Goal: Task Accomplishment & Management: Complete application form

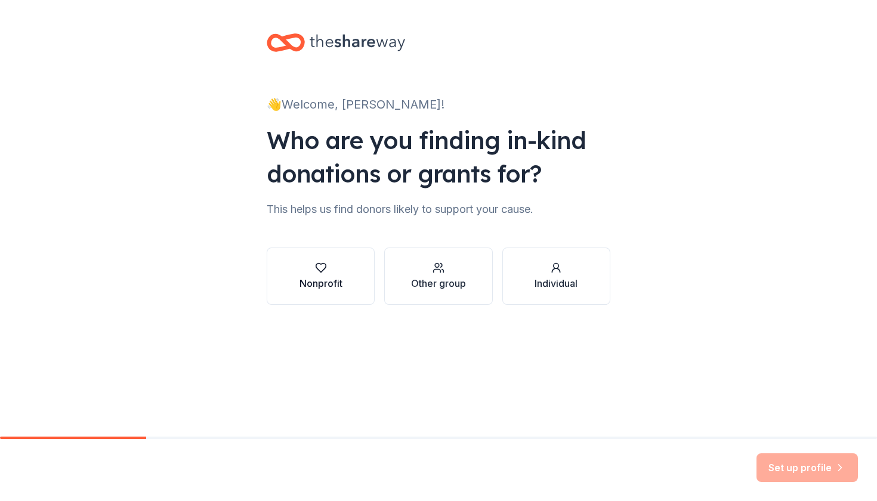
click at [346, 291] on button "Nonprofit" at bounding box center [321, 276] width 108 height 57
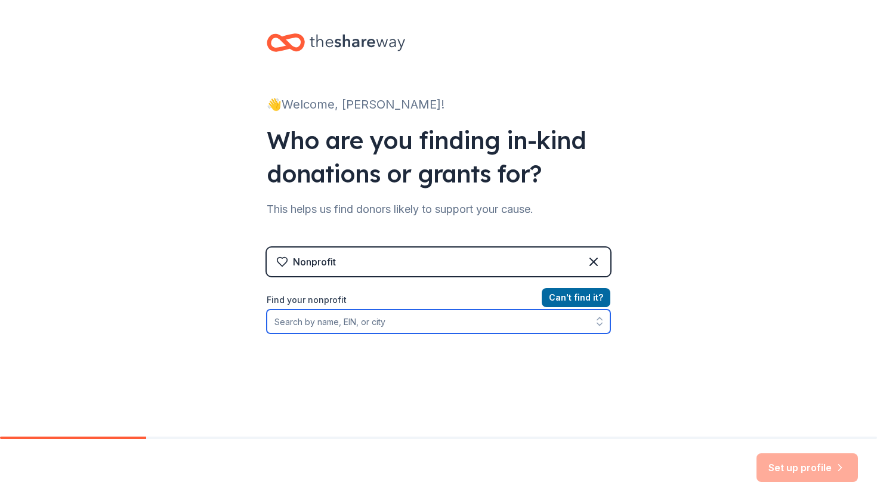
click at [471, 326] on input "Find your nonprofit" at bounding box center [439, 322] width 344 height 24
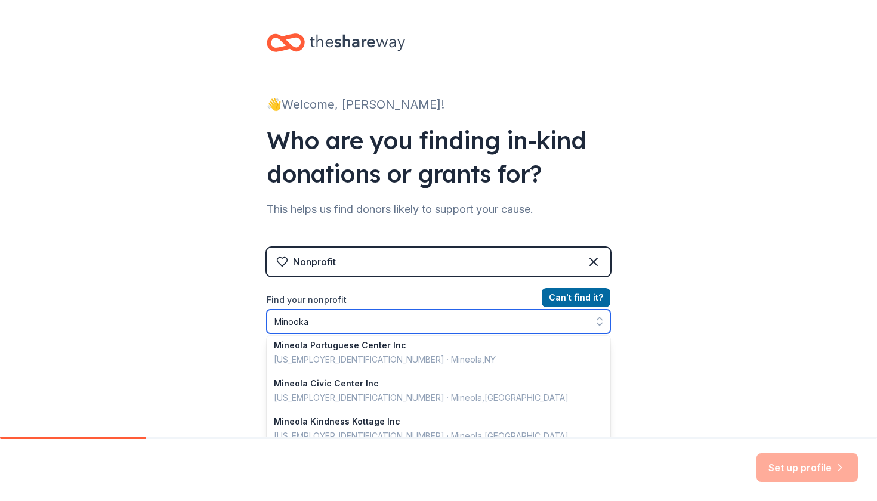
scroll to position [845, 0]
drag, startPoint x: 327, startPoint y: 318, endPoint x: 262, endPoint y: 316, distance: 65.1
click at [262, 316] on div "👋 Welcome, [PERSON_NAME]! Who are you finding in-kind donations or grants for? …" at bounding box center [439, 255] width 382 height 510
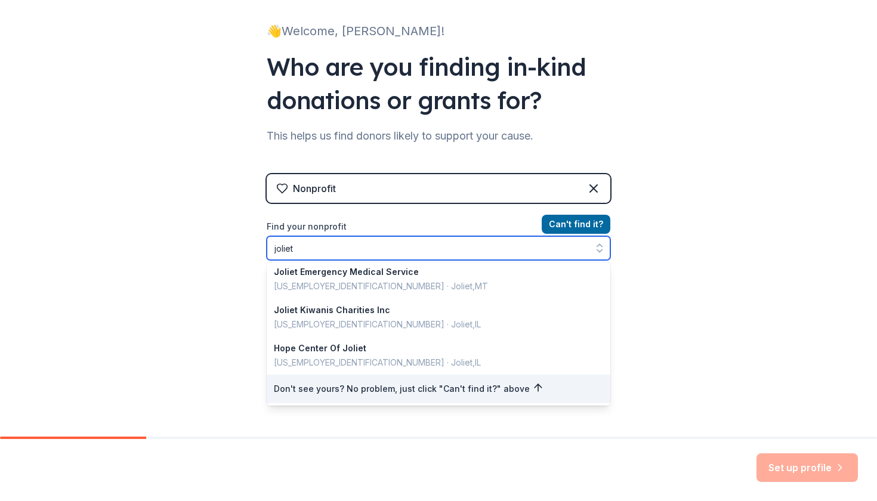
scroll to position [73, 0]
drag, startPoint x: 303, startPoint y: 245, endPoint x: 254, endPoint y: 246, distance: 48.9
click at [254, 246] on div "👋 Welcome, [PERSON_NAME]! Who are you finding in-kind donations or grants for? …" at bounding box center [439, 182] width 382 height 510
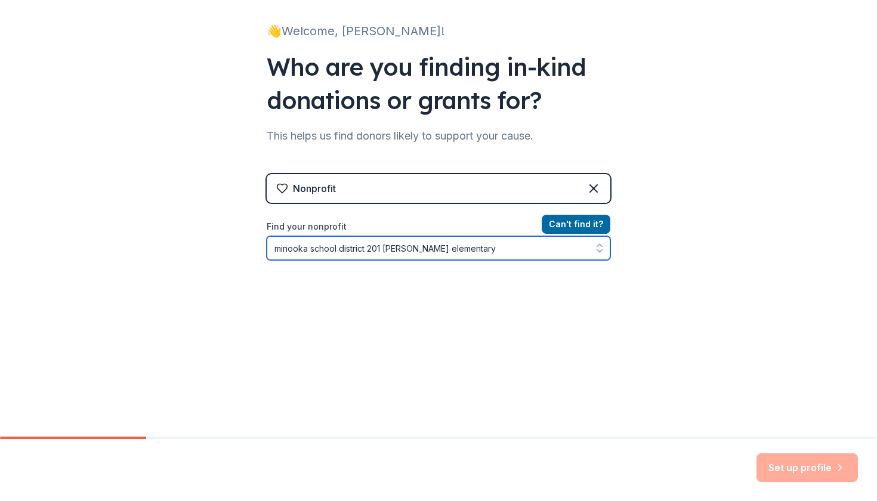
drag, startPoint x: 460, startPoint y: 246, endPoint x: 271, endPoint y: 225, distance: 190.8
click at [271, 225] on div "Find your nonprofit minooka school district 201 jones elementary" at bounding box center [439, 240] width 344 height 41
type input "jones elementary"
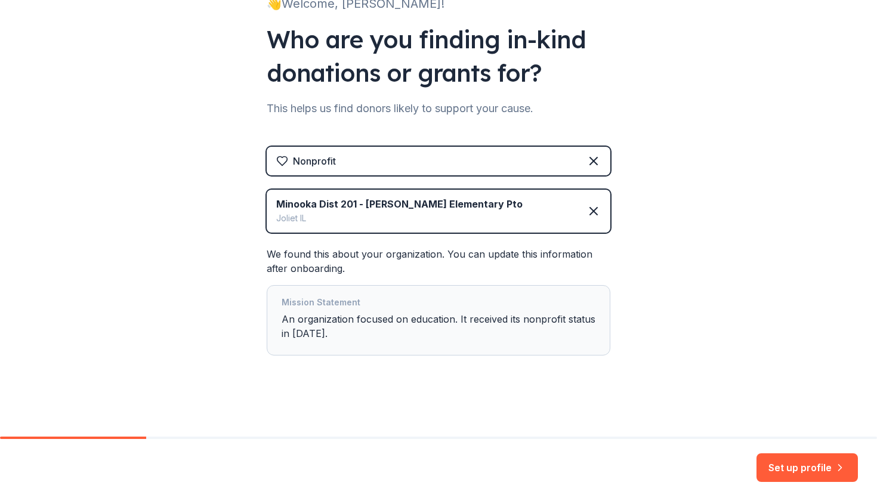
scroll to position [0, 0]
click at [786, 462] on button "Set up profile" at bounding box center [806, 467] width 101 height 29
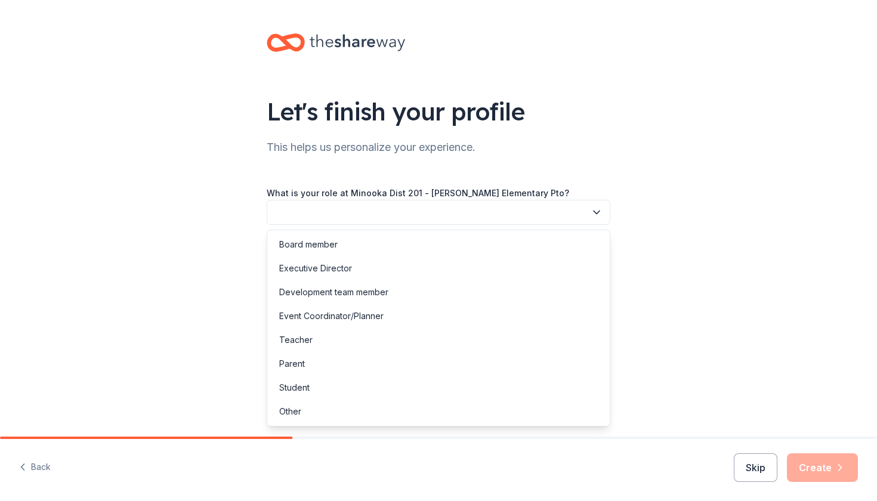
click at [498, 208] on button "button" at bounding box center [439, 212] width 344 height 25
click at [444, 270] on div "Executive Director" at bounding box center [439, 268] width 338 height 24
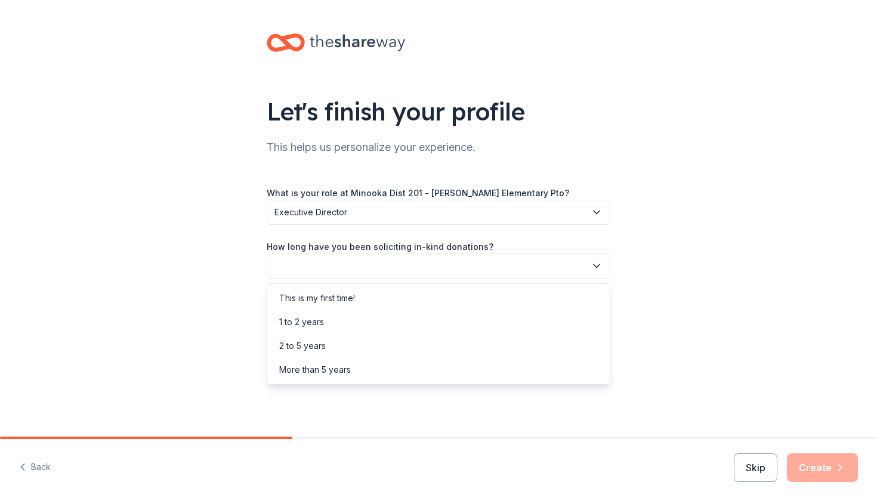
click at [443, 261] on button "button" at bounding box center [439, 266] width 344 height 25
click at [412, 326] on div "1 to 2 years" at bounding box center [439, 322] width 338 height 24
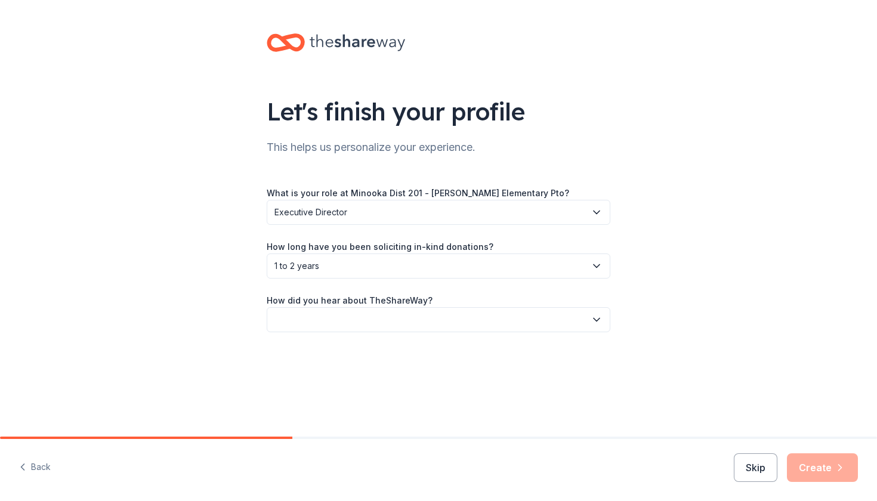
click at [412, 320] on button "button" at bounding box center [439, 319] width 344 height 25
click at [373, 378] on div "Online search" at bounding box center [439, 376] width 338 height 24
click at [824, 465] on button "Create" at bounding box center [822, 467] width 71 height 29
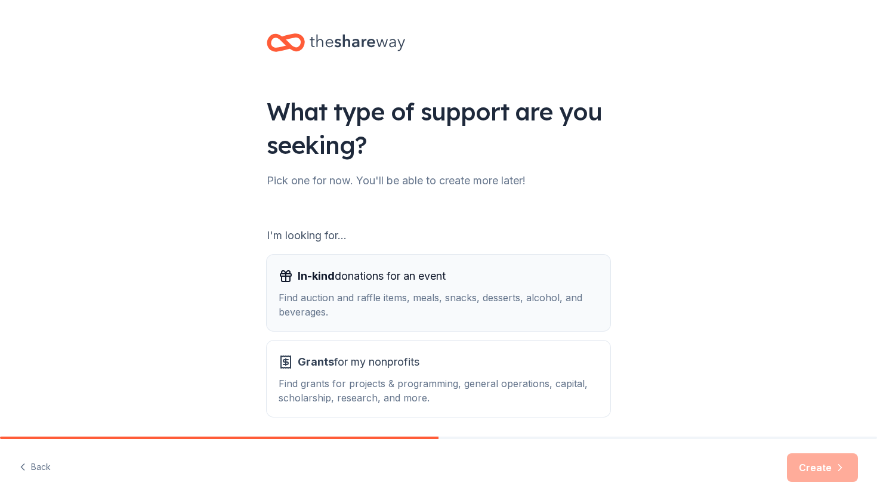
click at [540, 320] on button "In-kind donations for an event Find auction and raffle items, meals, snacks, de…" at bounding box center [439, 293] width 344 height 76
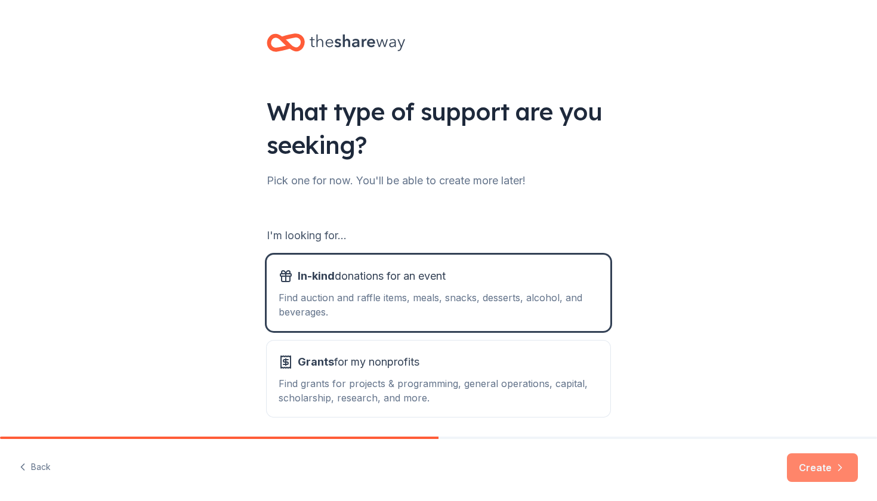
click at [815, 466] on button "Create" at bounding box center [822, 467] width 71 height 29
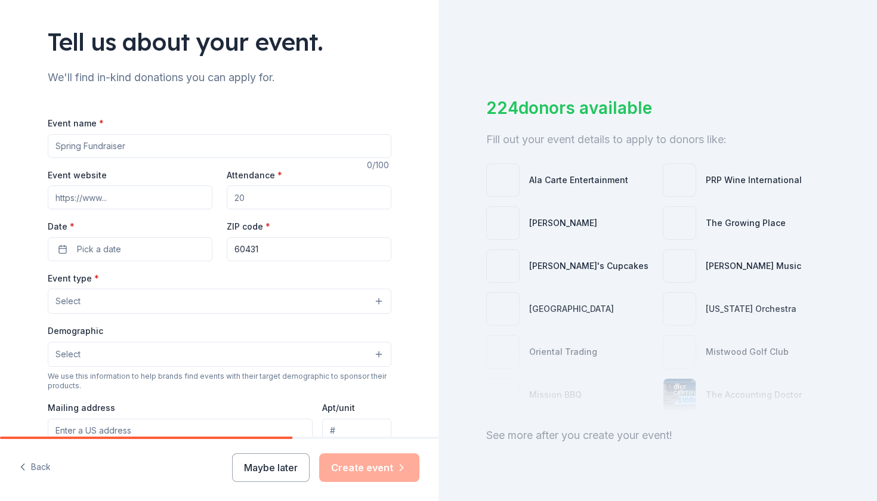
scroll to position [89, 0]
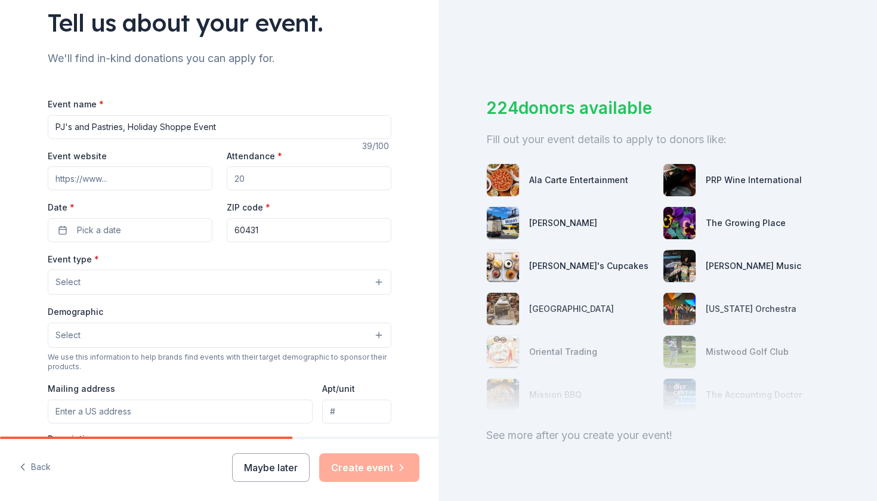
type input "PJ's and Pastries, Holiday Shoppe Event"
click at [285, 186] on input "Attendance *" at bounding box center [309, 178] width 165 height 24
type input "200"
click at [156, 225] on button "Pick a date" at bounding box center [130, 230] width 165 height 24
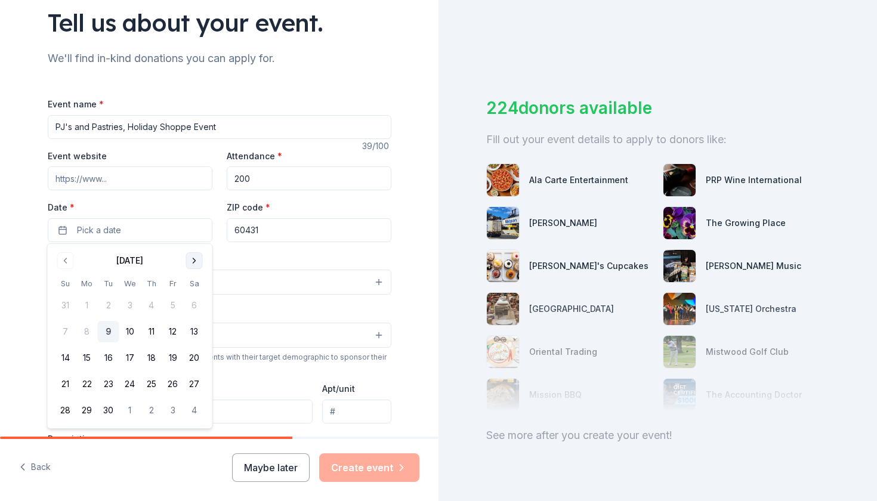
click at [199, 259] on button "Go to next month" at bounding box center [194, 260] width 17 height 17
click at [196, 327] on button "13" at bounding box center [194, 331] width 21 height 21
click at [283, 254] on div "Event type * Select" at bounding box center [220, 274] width 344 height 44
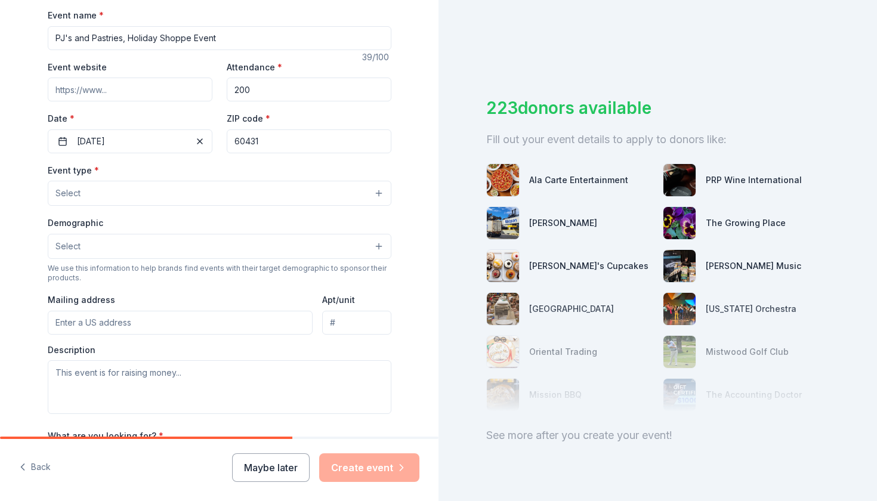
scroll to position [186, 0]
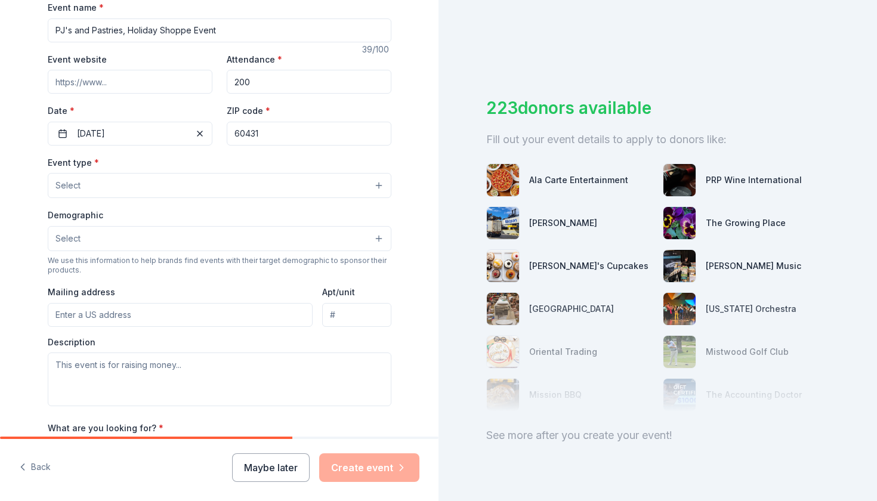
click at [279, 188] on button "Select" at bounding box center [220, 185] width 344 height 25
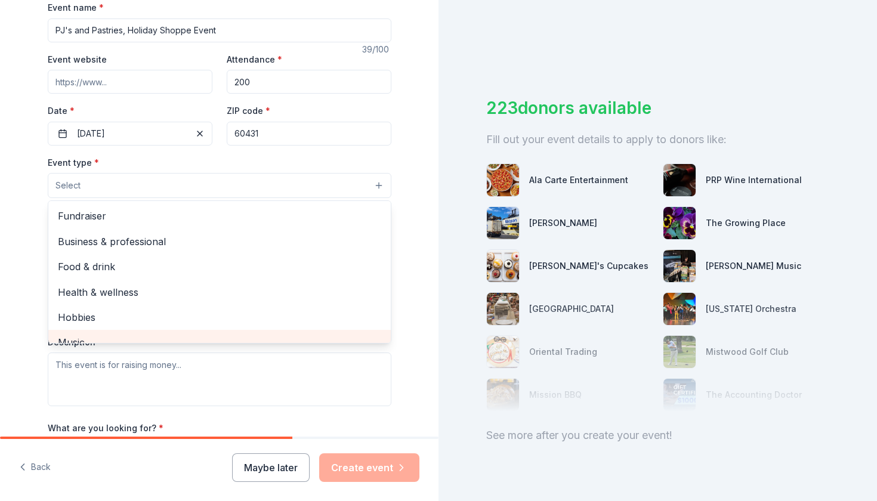
scroll to position [0, 0]
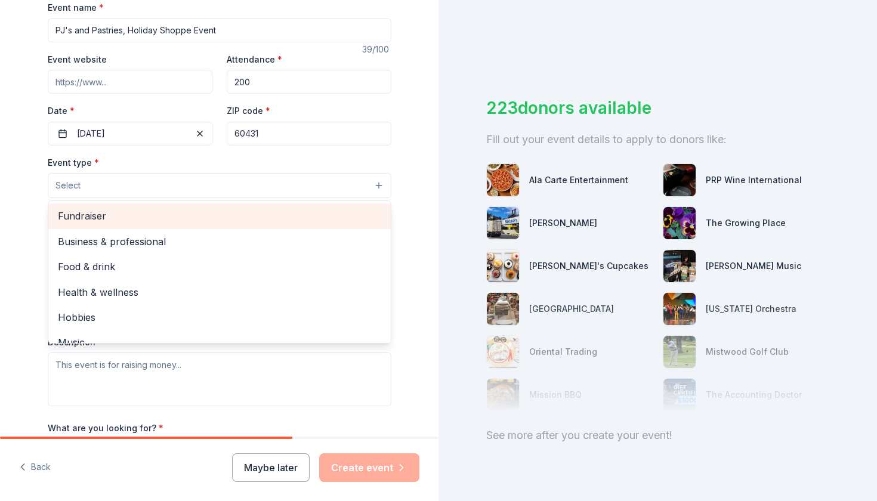
click at [168, 218] on span "Fundraiser" at bounding box center [219, 216] width 323 height 16
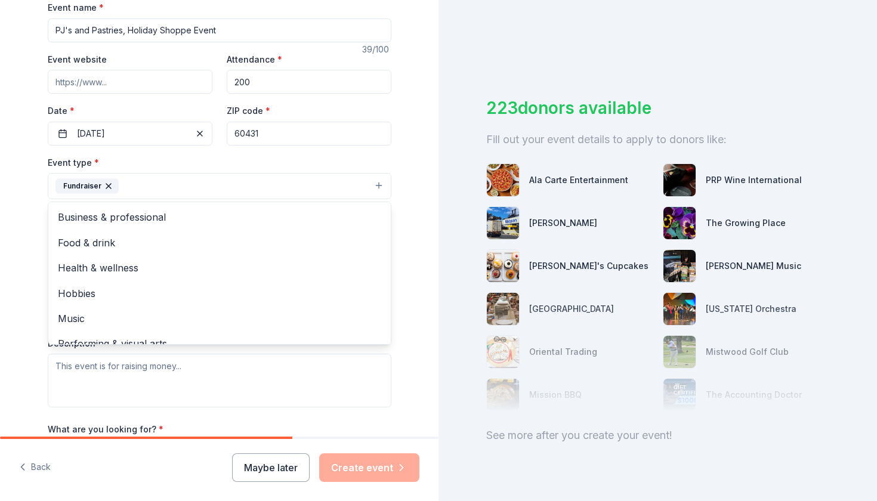
click at [29, 253] on div "Tell us about your event. We'll find in-kind donations you can apply for. Event…" at bounding box center [220, 211] width 382 height 795
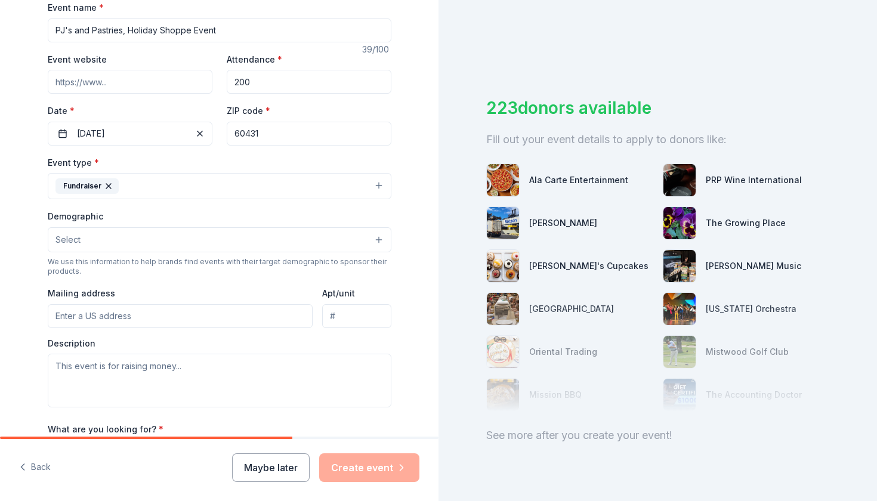
click at [94, 249] on button "Select" at bounding box center [220, 239] width 344 height 25
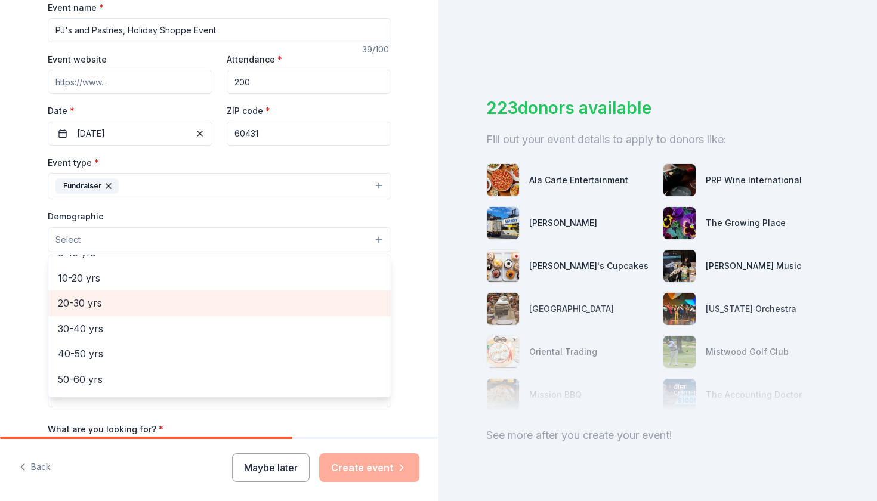
scroll to position [90, 0]
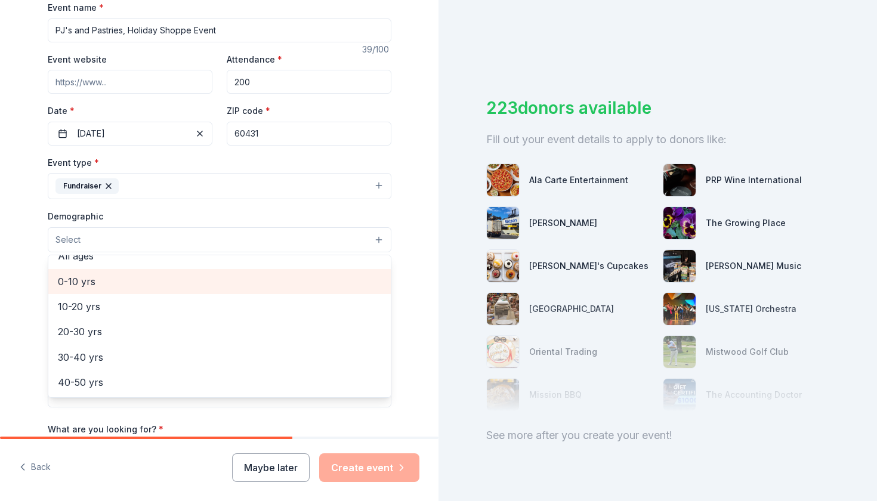
click at [108, 283] on span "0-10 yrs" at bounding box center [219, 282] width 323 height 16
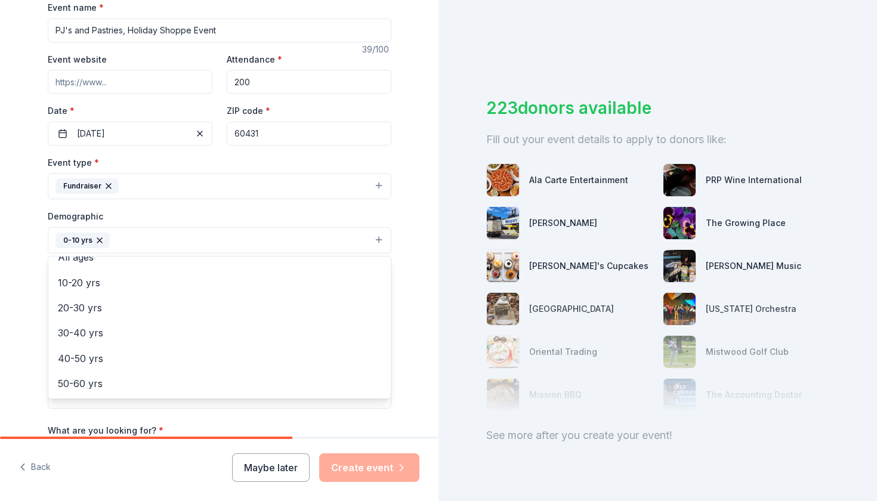
click at [5, 283] on div "Tell us about your event. We'll find in-kind donations you can apply for. Event…" at bounding box center [219, 212] width 438 height 796
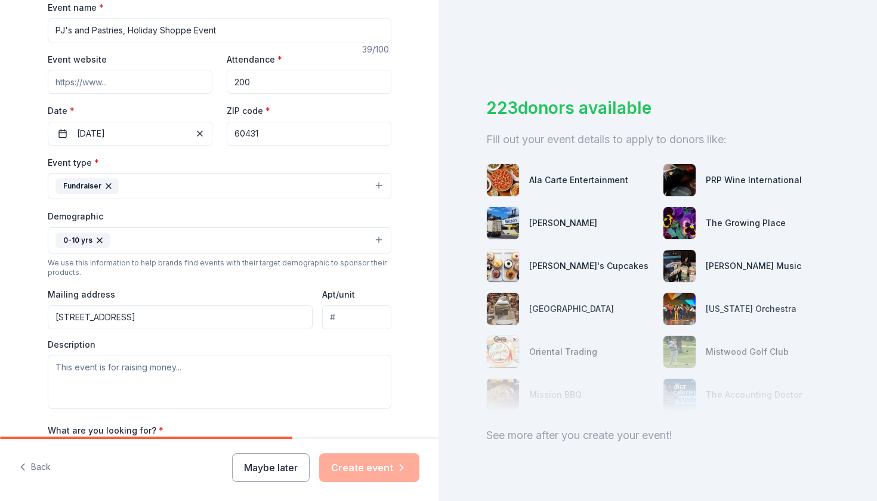
type input "800 Barberry Way, Joliet, IL, 60431"
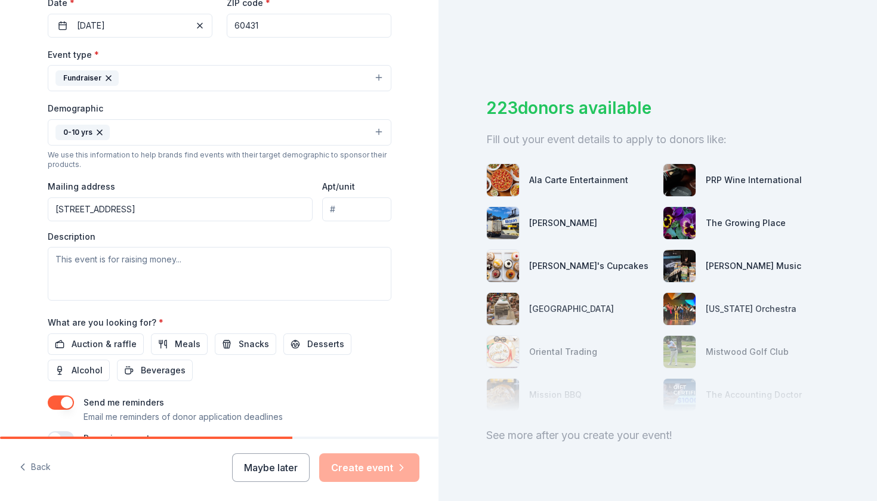
scroll to position [295, 0]
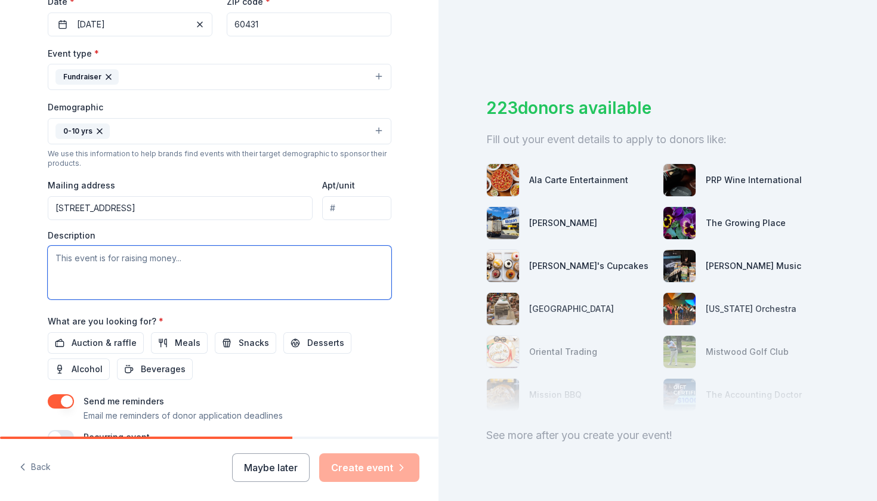
click at [151, 259] on textarea at bounding box center [220, 273] width 344 height 54
click at [310, 256] on textarea "This event is FREE to our families to attend, but includes a raffle and shop fo…" at bounding box center [220, 273] width 344 height 54
click at [223, 256] on textarea "This event is FREE to our families to attend, but includes a raffle for familie…" at bounding box center [220, 273] width 344 height 54
click at [233, 271] on textarea "This event is FREE to our families to attend and eat, but includes a raffle for…" at bounding box center [220, 273] width 344 height 54
click at [88, 270] on textarea "This event is FREE to our families to attend and eat, but includes a raffle for…" at bounding box center [220, 273] width 344 height 54
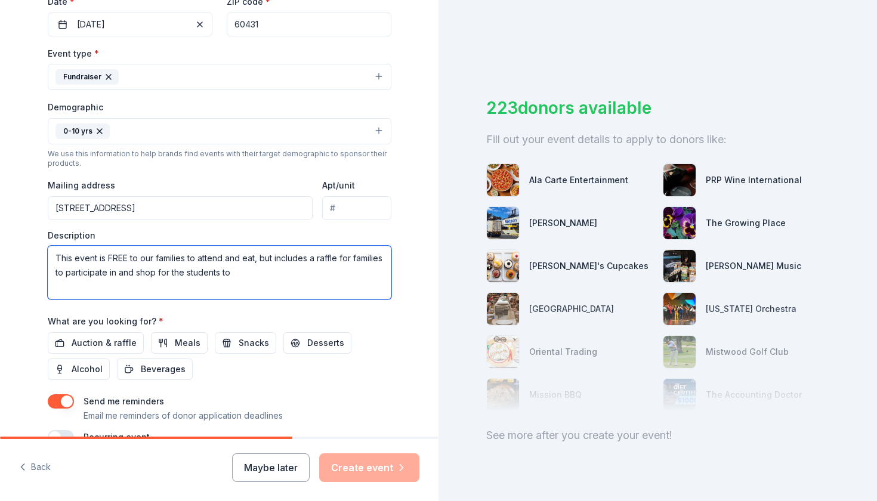
click at [169, 271] on textarea "This event is FREE to our families to attend and eat, but includes a raffle for…" at bounding box center [220, 273] width 344 height 54
click at [382, 271] on textarea "This event is FREE to our families to attend and eat, but includes a raffle for…" at bounding box center [220, 273] width 344 height 54
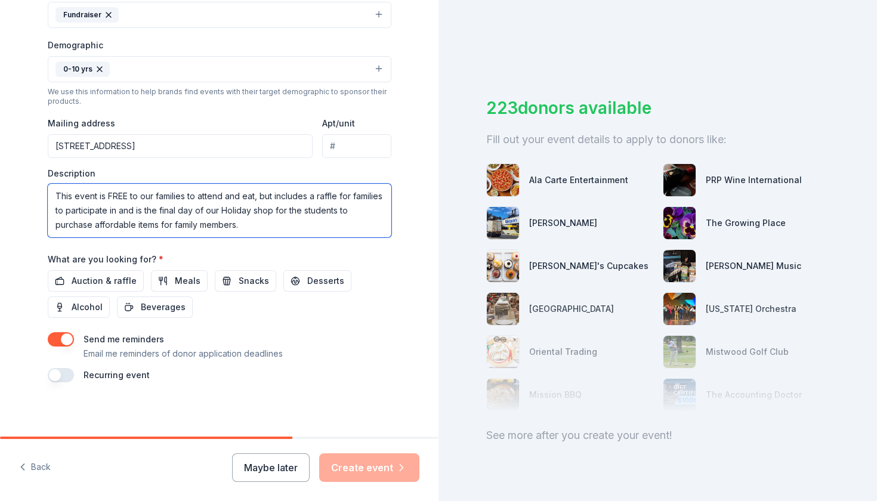
scroll to position [357, 0]
type textarea "This event is FREE to our families to attend and eat, but includes a raffle for…"
click at [107, 280] on span "Auction & raffle" at bounding box center [104, 281] width 65 height 14
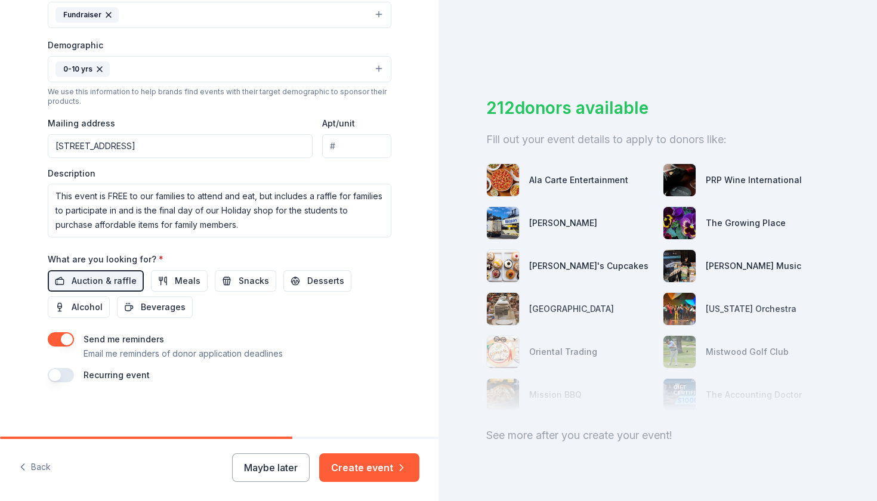
click at [65, 335] on button "button" at bounding box center [61, 339] width 26 height 14
click at [379, 461] on button "Create event" at bounding box center [369, 467] width 100 height 29
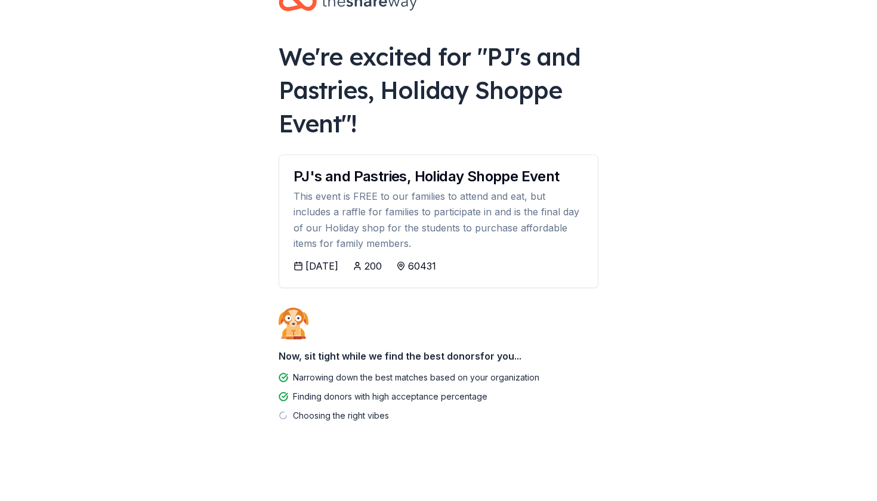
scroll to position [35, 0]
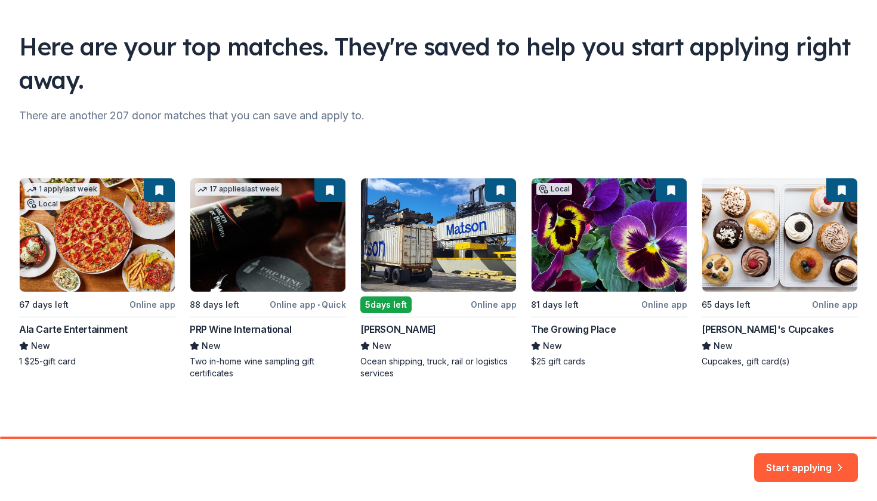
scroll to position [65, 0]
click at [802, 455] on button "Start applying" at bounding box center [806, 460] width 104 height 29
click at [809, 466] on div "Start applying" at bounding box center [806, 467] width 104 height 29
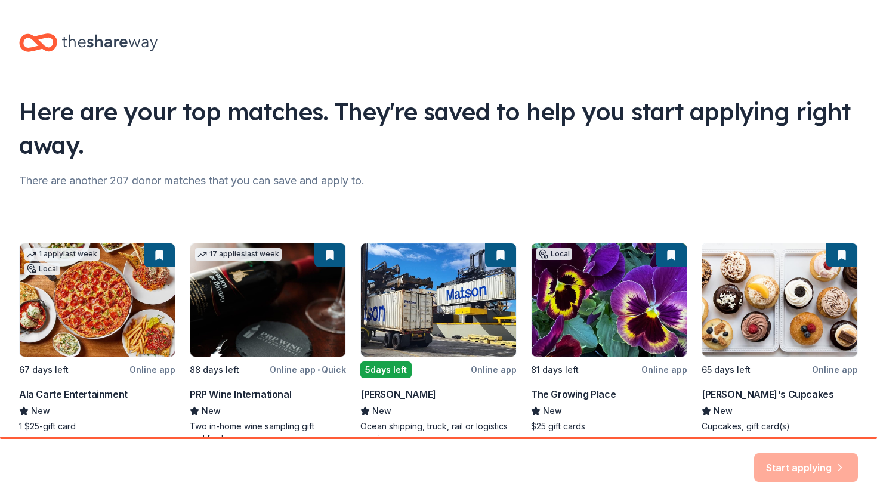
scroll to position [0, 0]
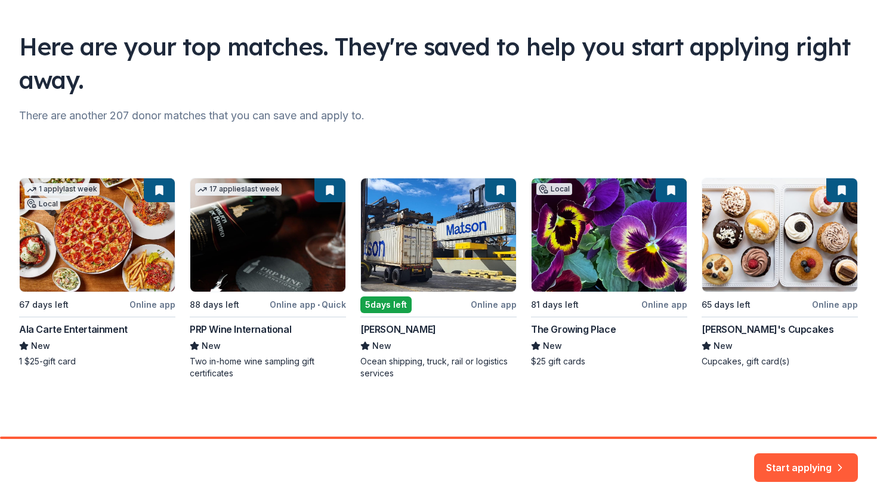
scroll to position [65, 0]
click at [820, 468] on button "Start applying" at bounding box center [806, 460] width 104 height 29
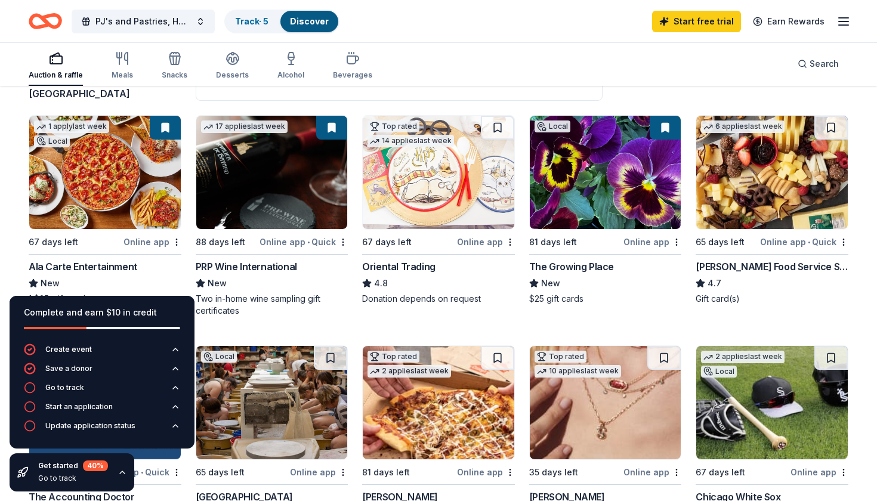
scroll to position [112, 0]
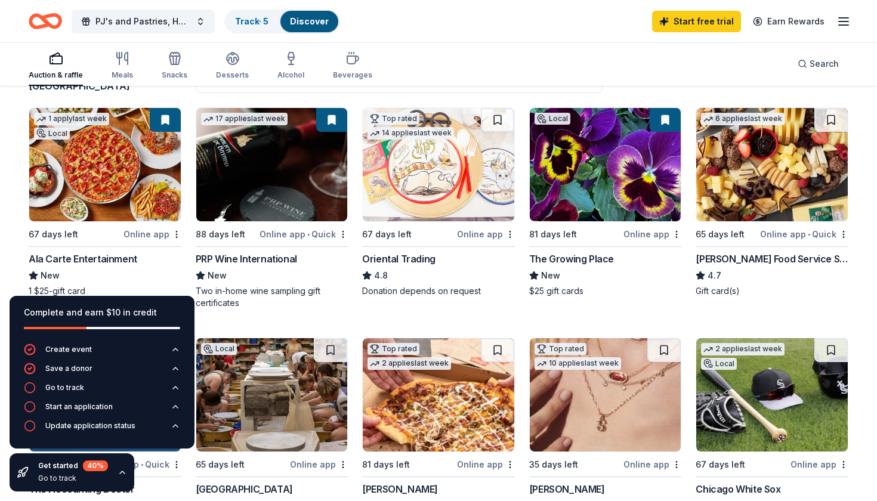
click at [451, 263] on div "Oriental Trading" at bounding box center [438, 259] width 153 height 14
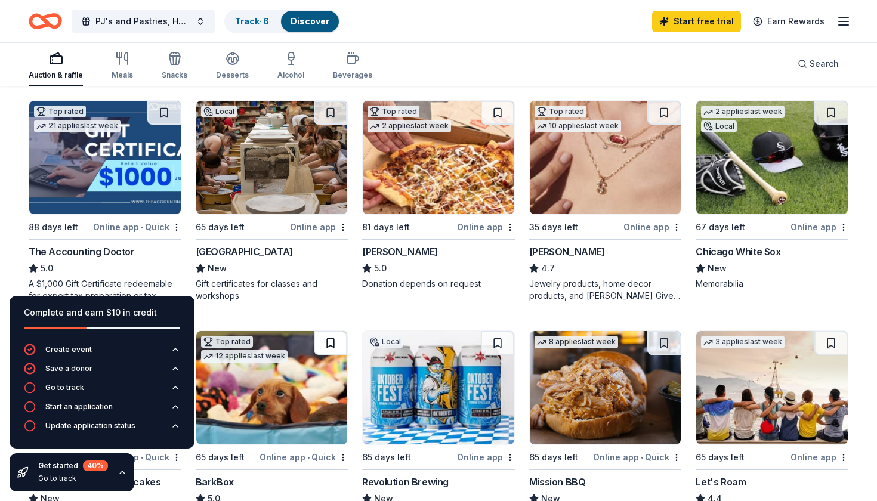
scroll to position [346, 0]
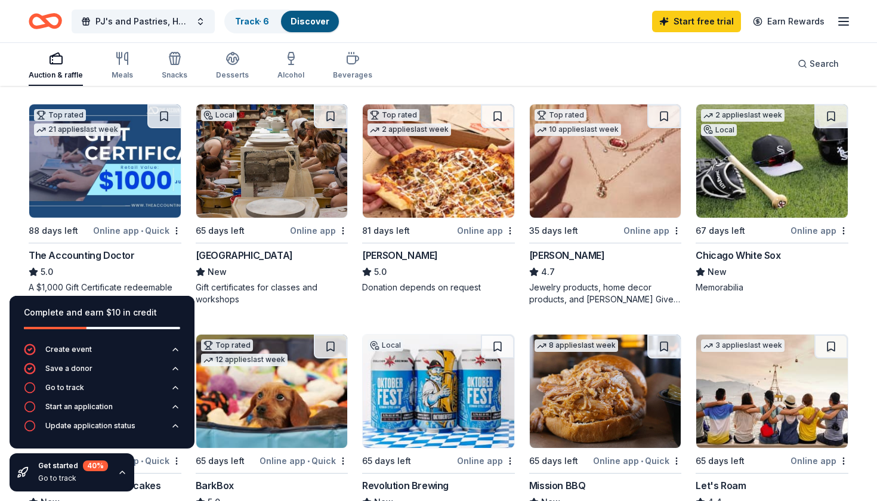
click at [467, 232] on div "Online app" at bounding box center [486, 230] width 58 height 15
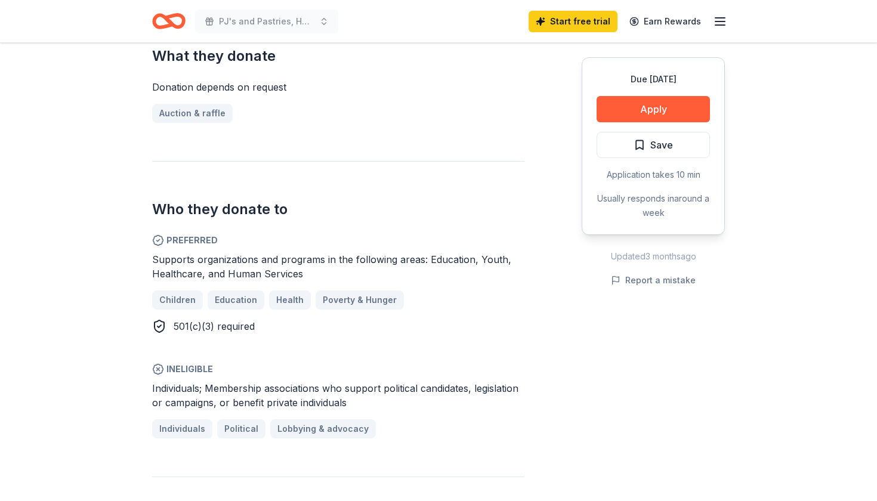
scroll to position [499, 0]
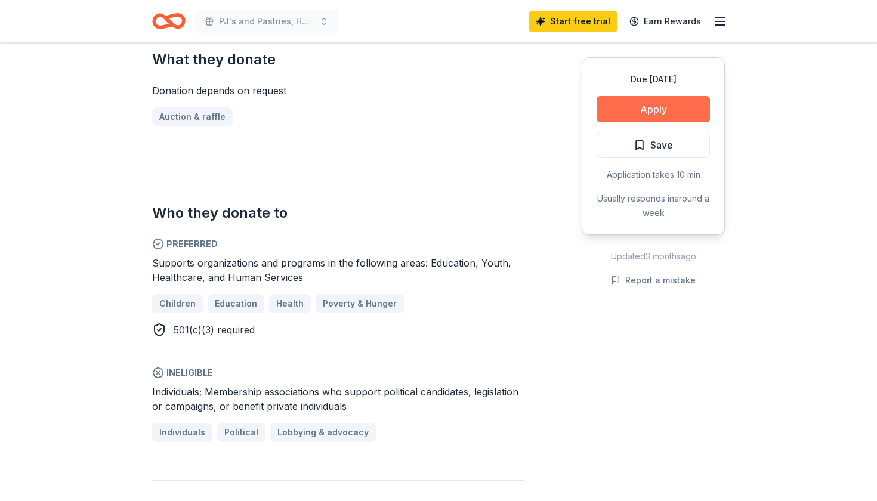
click at [633, 113] on button "Apply" at bounding box center [652, 109] width 113 height 26
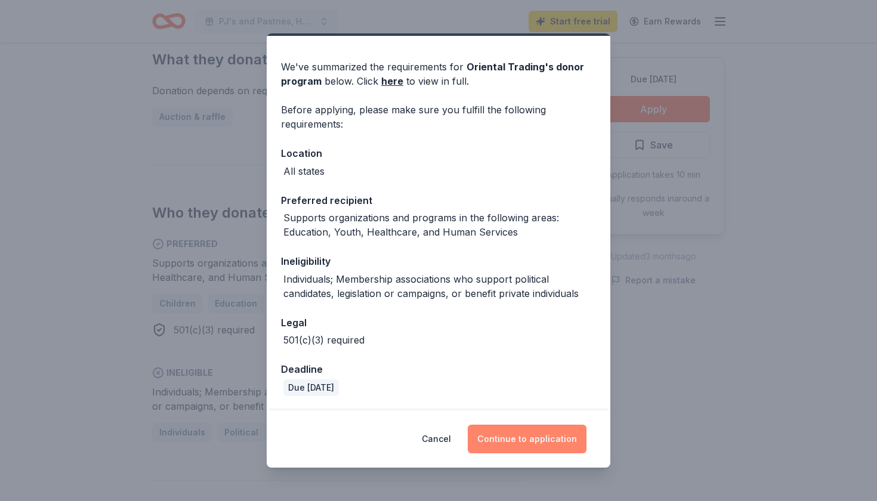
scroll to position [31, 0]
click at [553, 440] on button "Continue to application" at bounding box center [527, 439] width 119 height 29
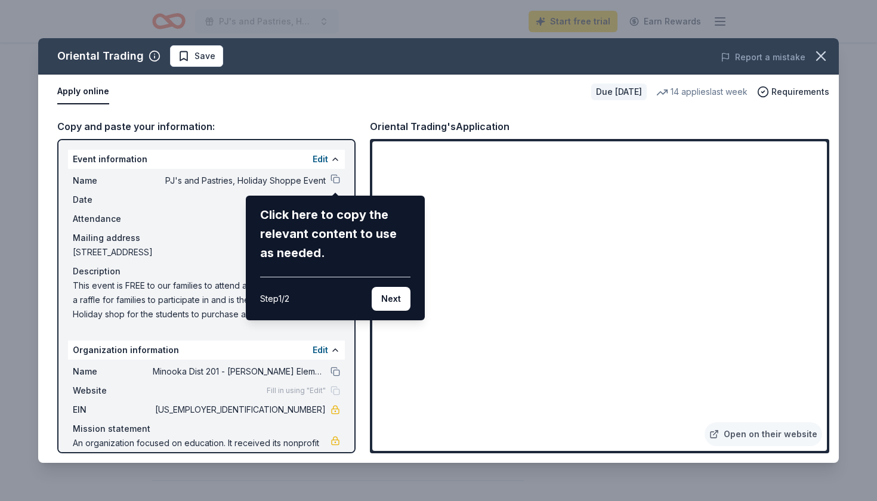
click at [537, 241] on div "Oriental Trading Save Report a mistake Apply online Due in 67 days 14 applies l…" at bounding box center [438, 250] width 800 height 425
click at [394, 300] on button "Next" at bounding box center [391, 299] width 39 height 24
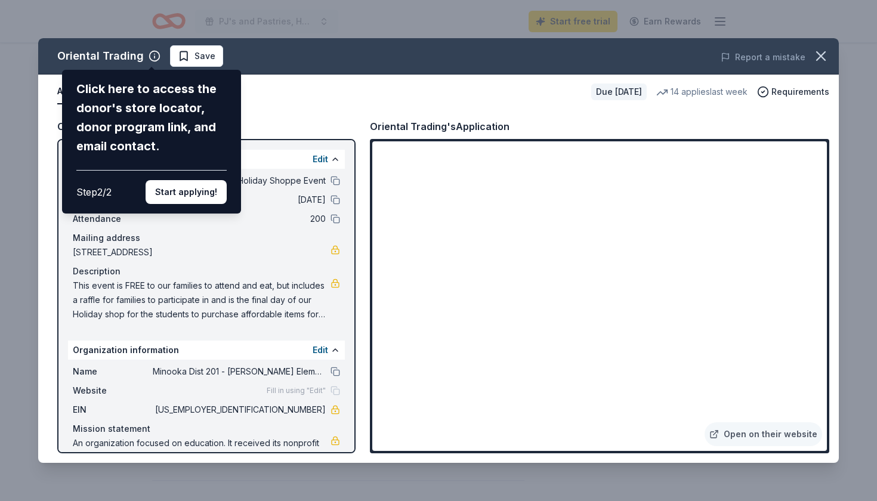
click at [527, 246] on div "Oriental Trading Click here to access the donor's store locator, donor program …" at bounding box center [438, 250] width 800 height 425
click at [813, 150] on div "Oriental Trading Click here to access the donor's store locator, donor program …" at bounding box center [438, 250] width 800 height 425
click at [202, 180] on button "Start applying!" at bounding box center [186, 192] width 81 height 24
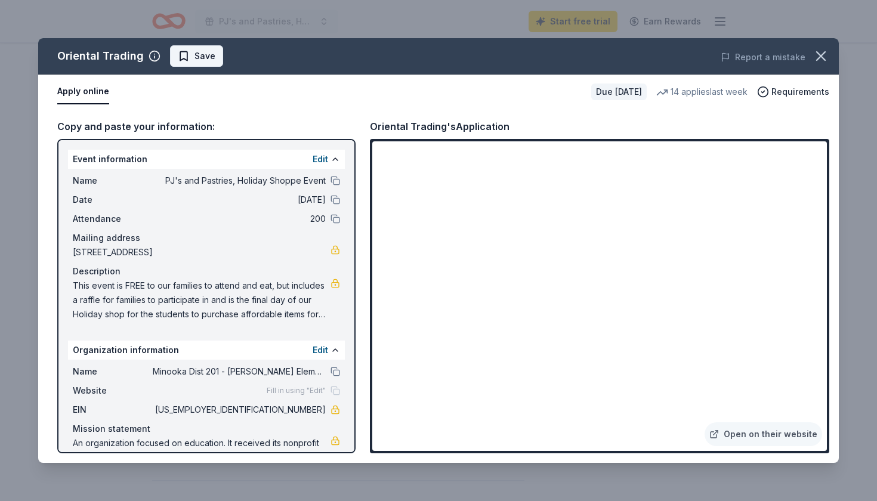
click at [189, 46] on button "Save" at bounding box center [196, 55] width 53 height 21
click at [815, 61] on icon "button" at bounding box center [820, 56] width 17 height 17
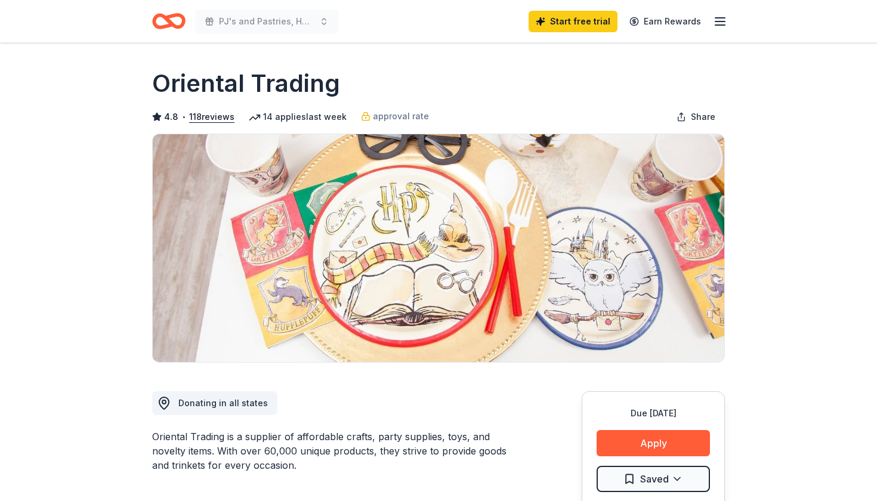
scroll to position [0, 0]
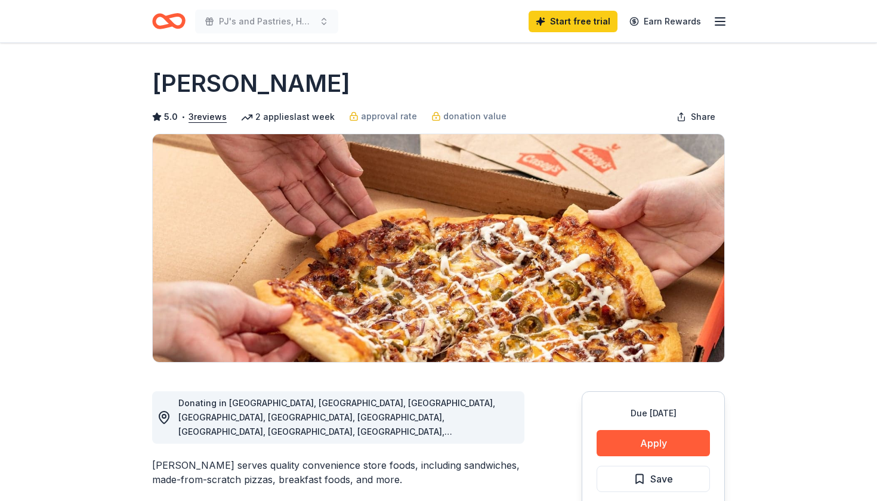
scroll to position [165, 0]
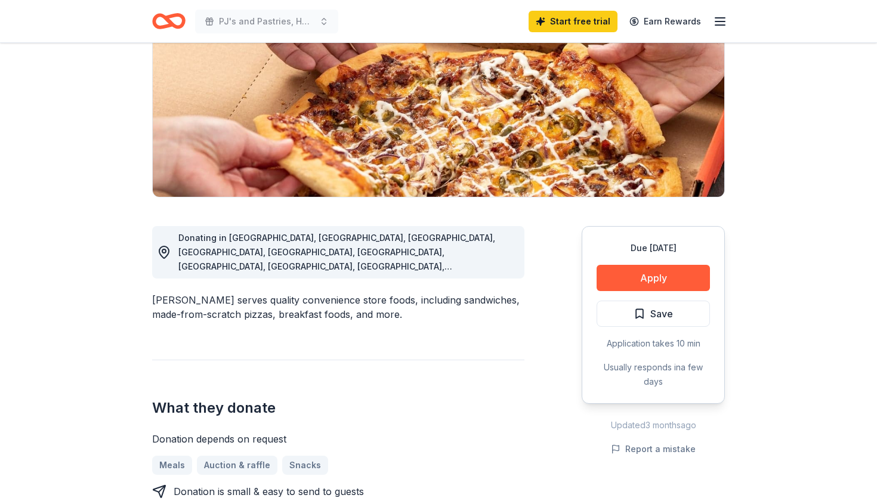
click at [657, 298] on div "Due [DATE] Apply Save Application takes 10 min Usually responds in a few days" at bounding box center [653, 315] width 143 height 178
click at [659, 274] on button "Apply" at bounding box center [652, 278] width 113 height 26
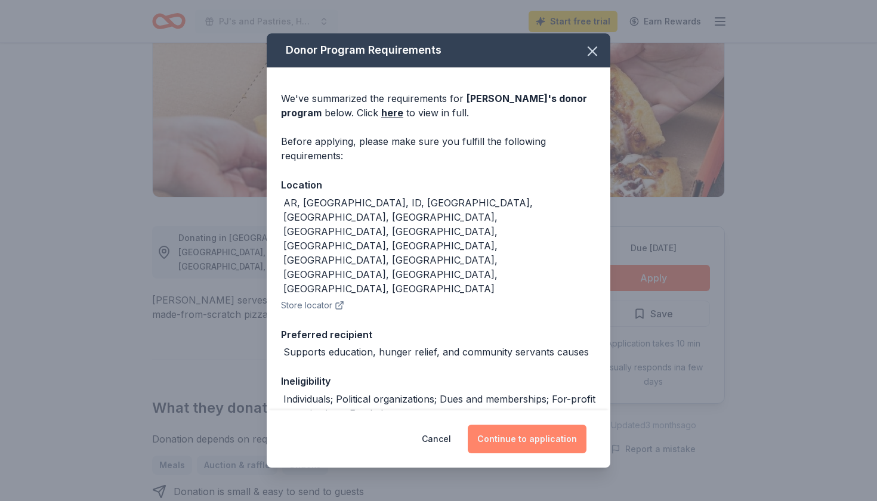
click at [539, 448] on button "Continue to application" at bounding box center [527, 439] width 119 height 29
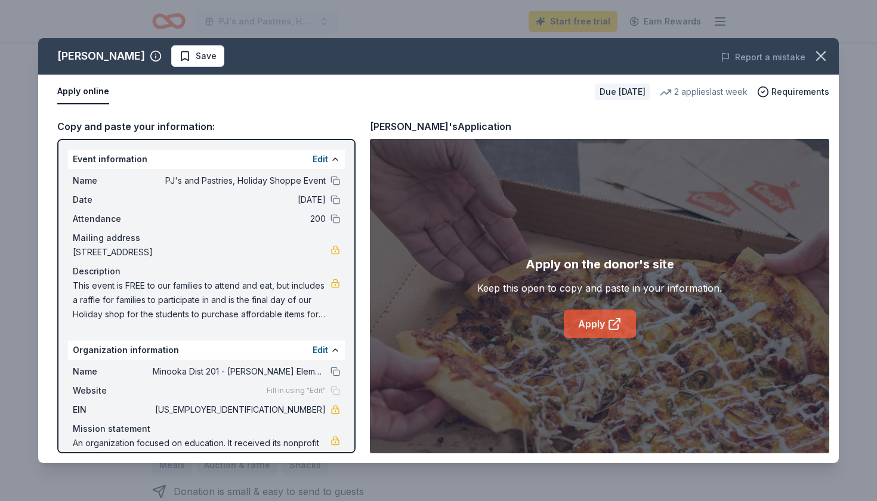
click at [601, 325] on link "Apply" at bounding box center [600, 324] width 72 height 29
